Goal: Check status: Check status

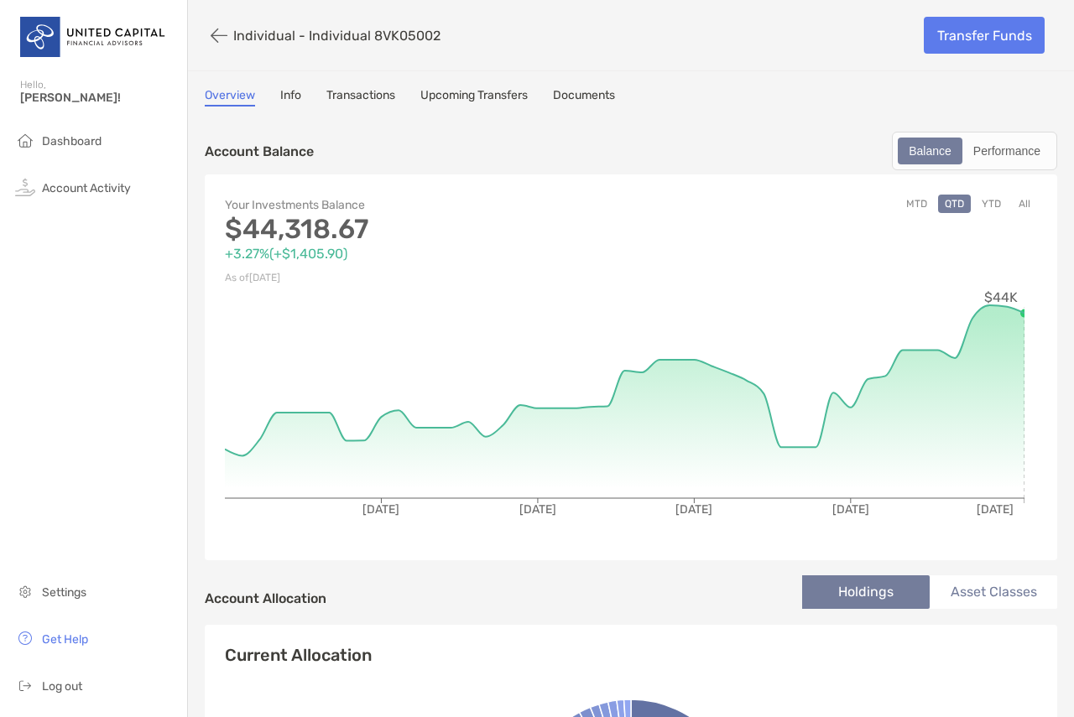
click at [383, 96] on link "Transactions" at bounding box center [360, 97] width 69 height 18
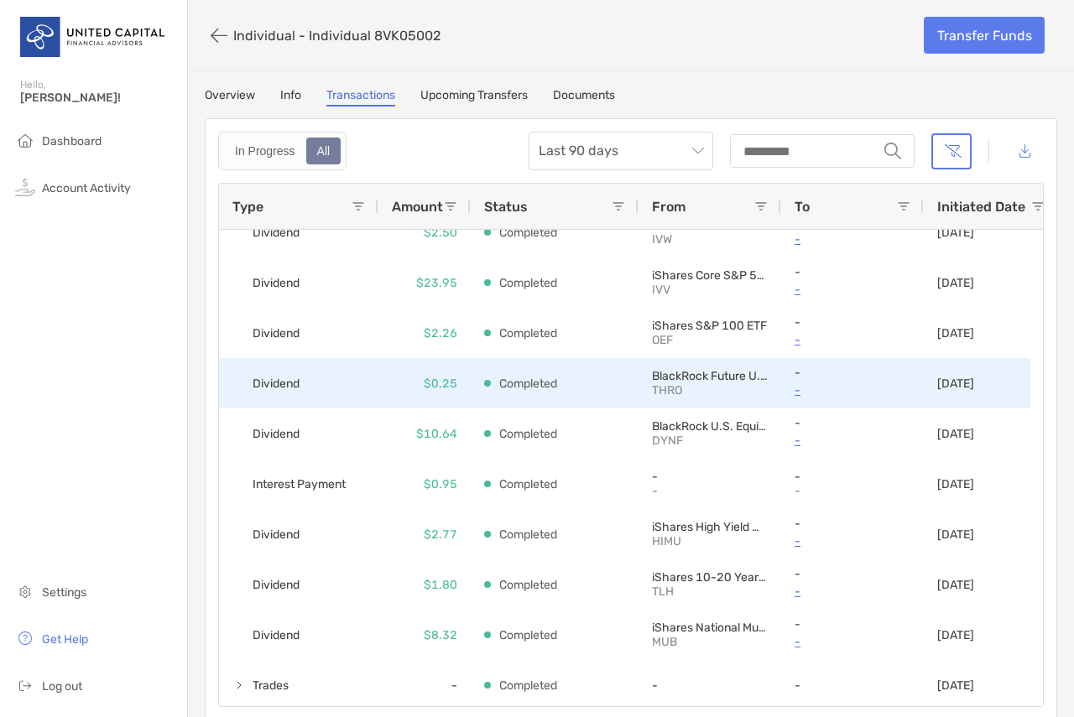
scroll to position [996, 0]
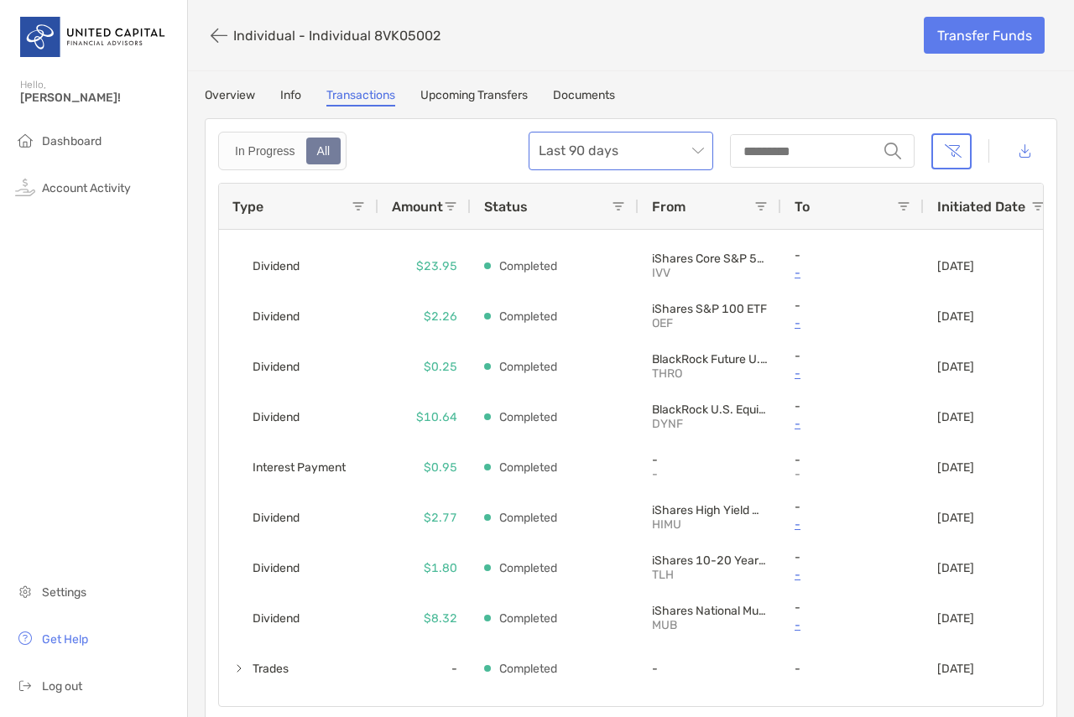
click at [643, 151] on span "Last 90 days" at bounding box center [621, 151] width 164 height 37
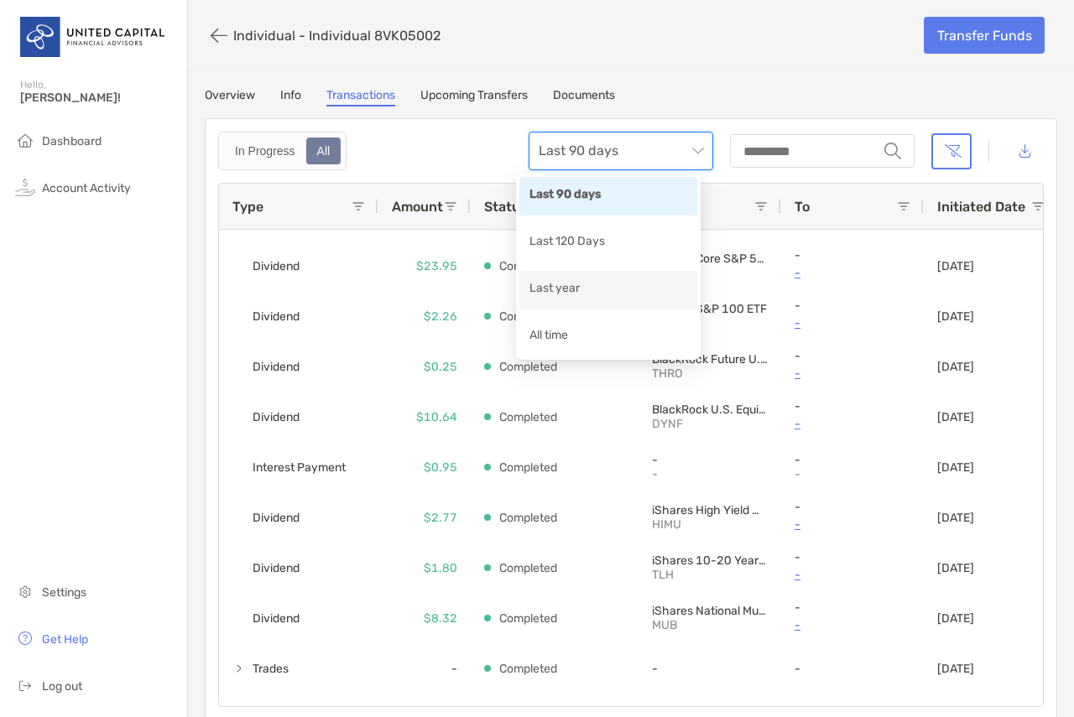
click at [613, 271] on div "Last year" at bounding box center [608, 290] width 178 height 39
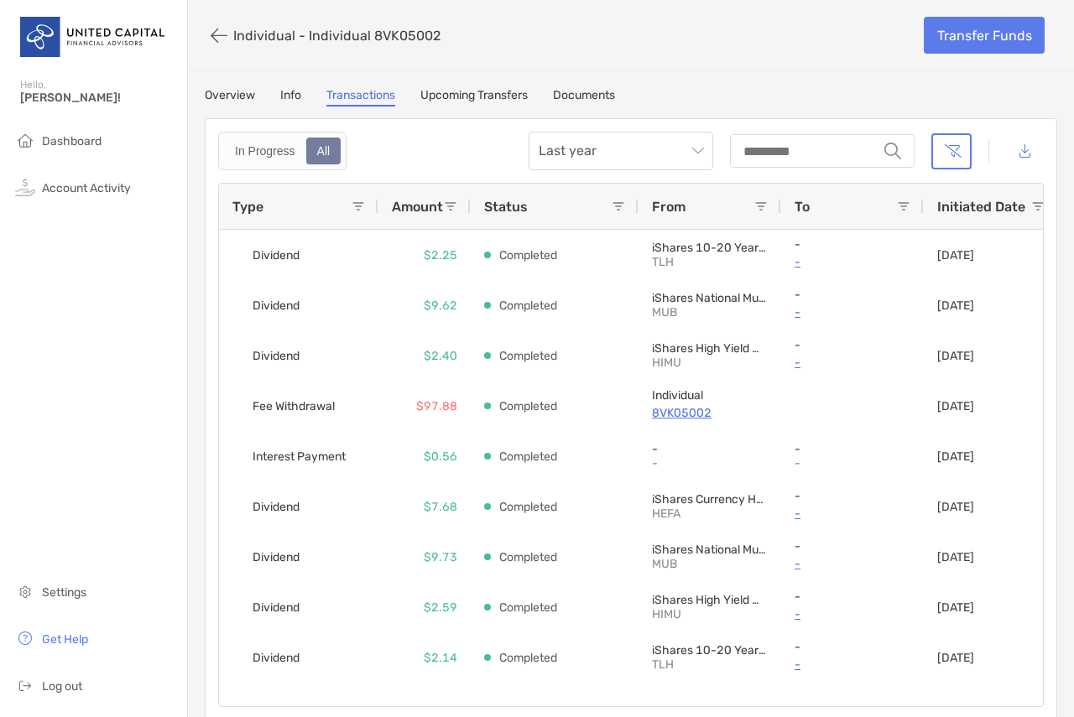
click at [267, 215] on div "Type" at bounding box center [291, 206] width 119 height 45
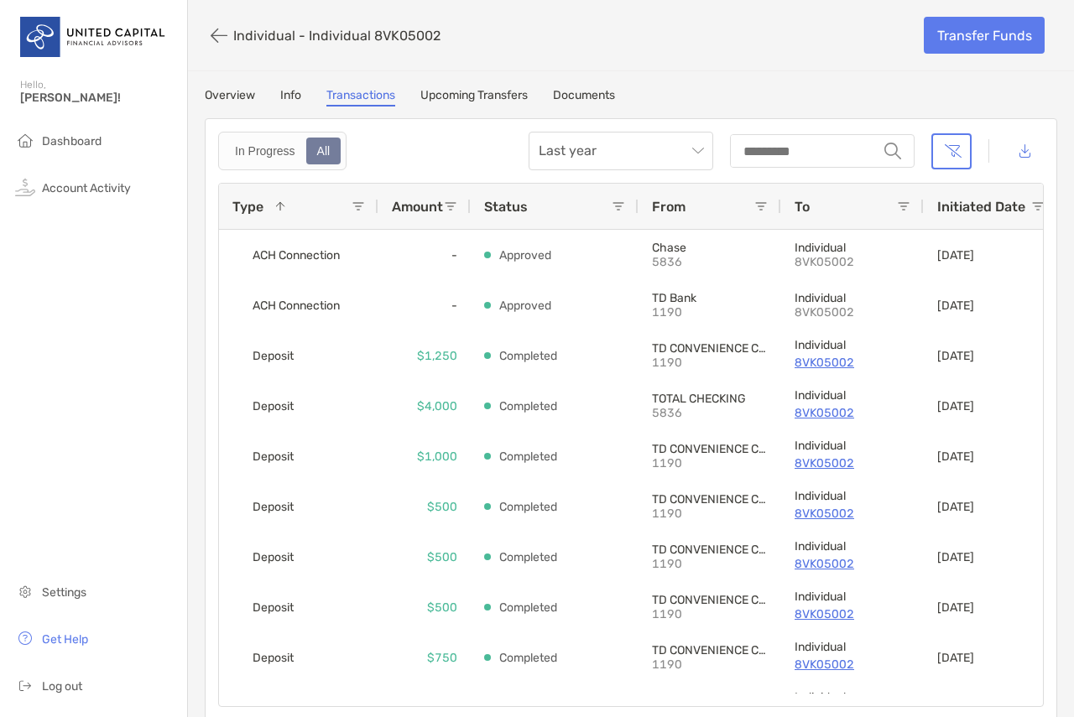
click at [267, 215] on div "Type 1" at bounding box center [291, 206] width 119 height 45
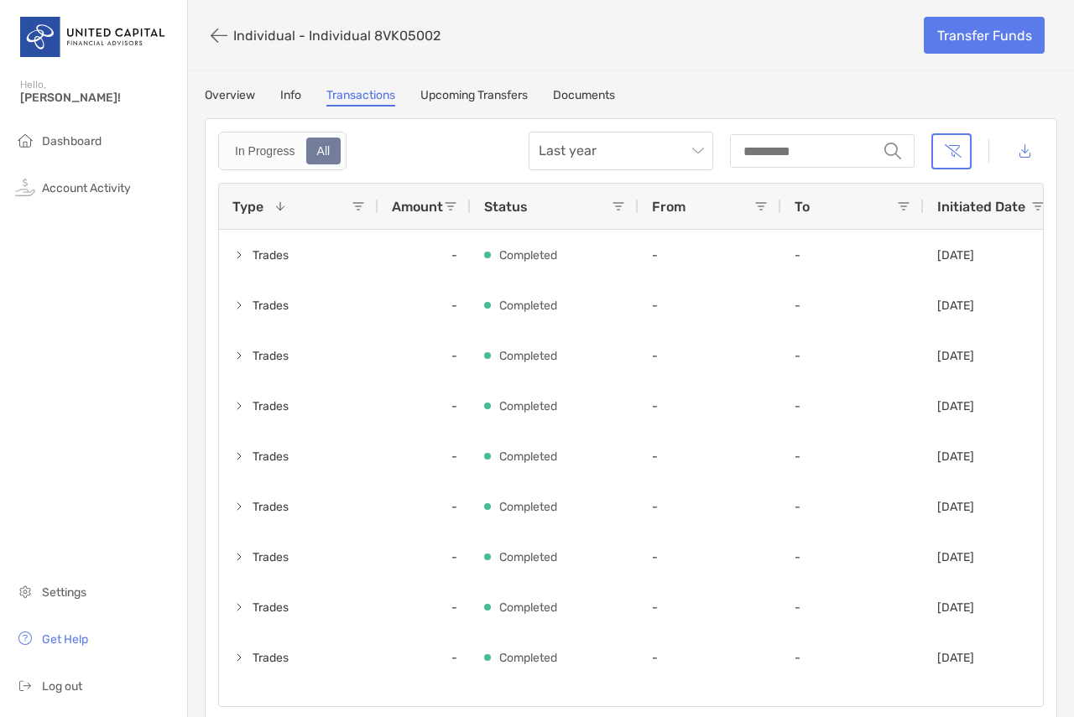
click at [267, 215] on div "Type 1" at bounding box center [291, 206] width 119 height 45
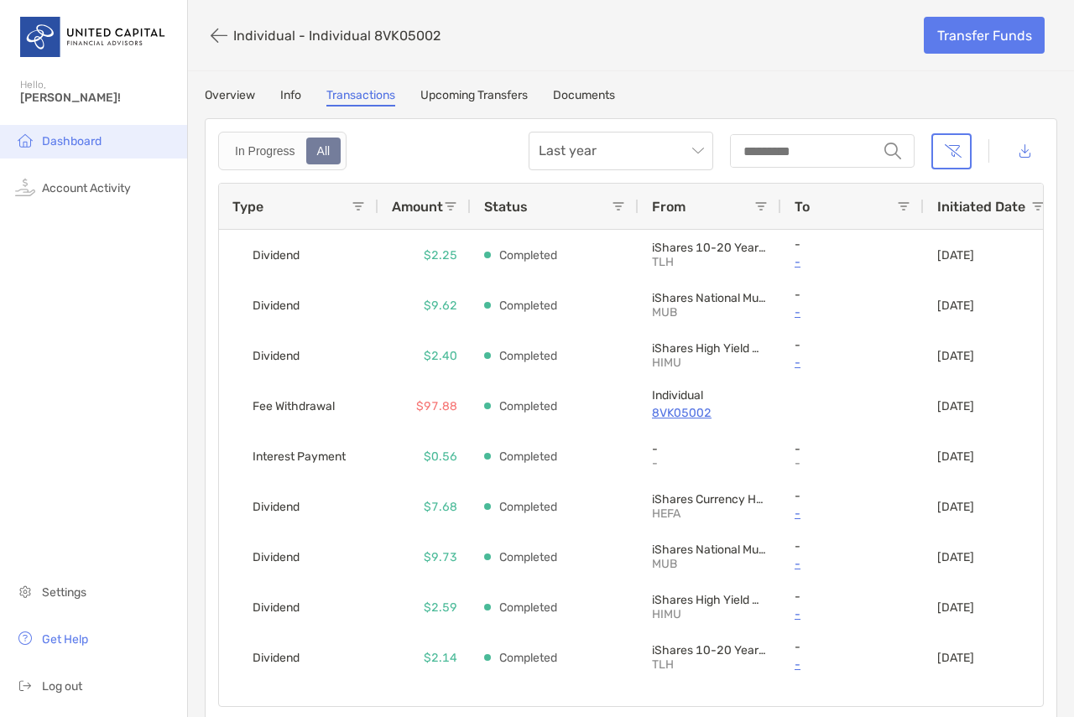
click at [94, 136] on span "Dashboard" at bounding box center [72, 141] width 60 height 14
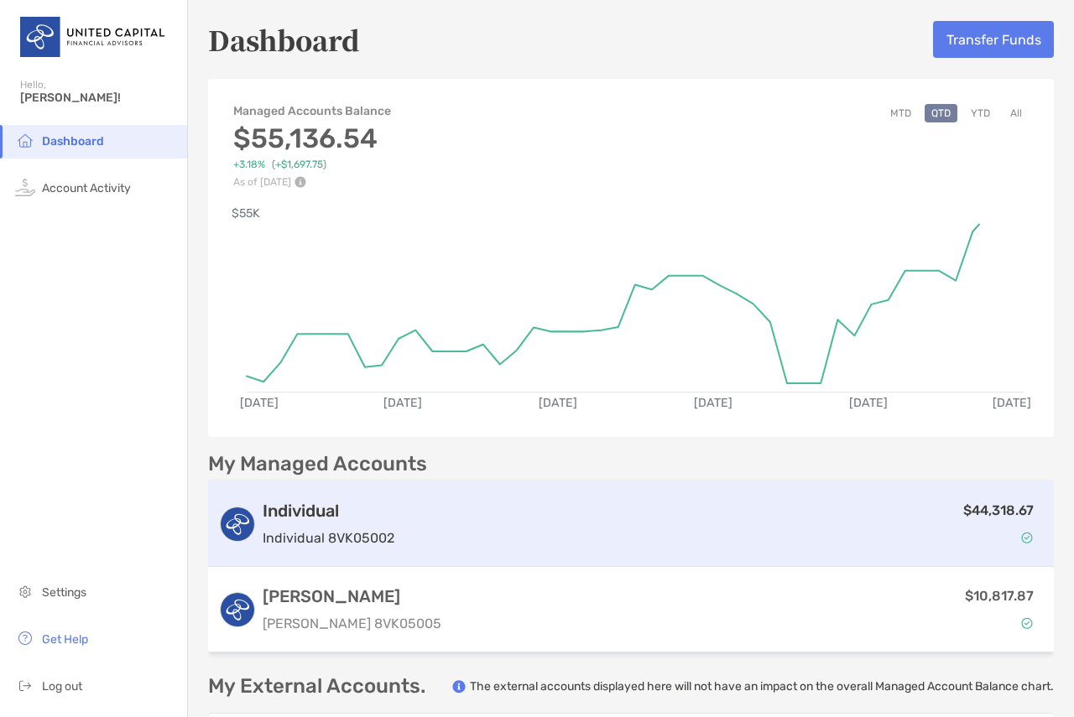
click at [813, 542] on div "$44,318.67" at bounding box center [722, 524] width 643 height 49
